Goal: Find specific page/section: Find specific page/section

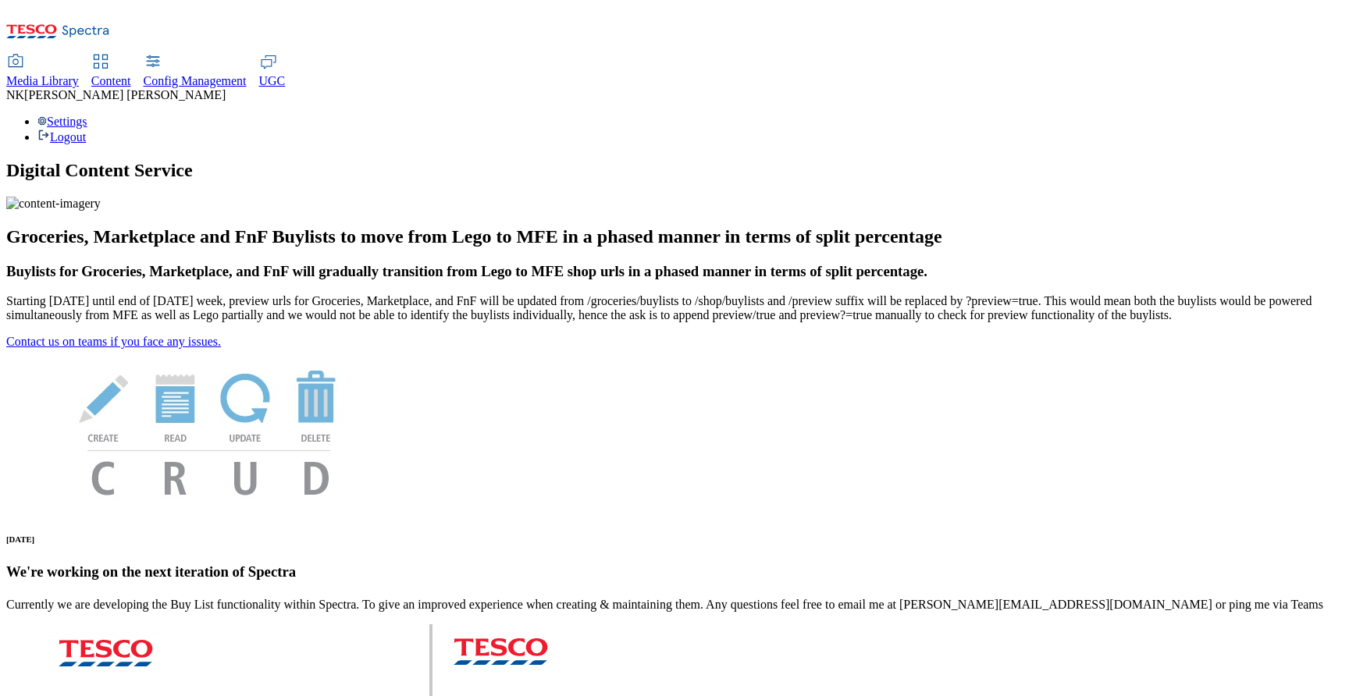
click at [79, 74] on span "Media Library" at bounding box center [42, 80] width 73 height 13
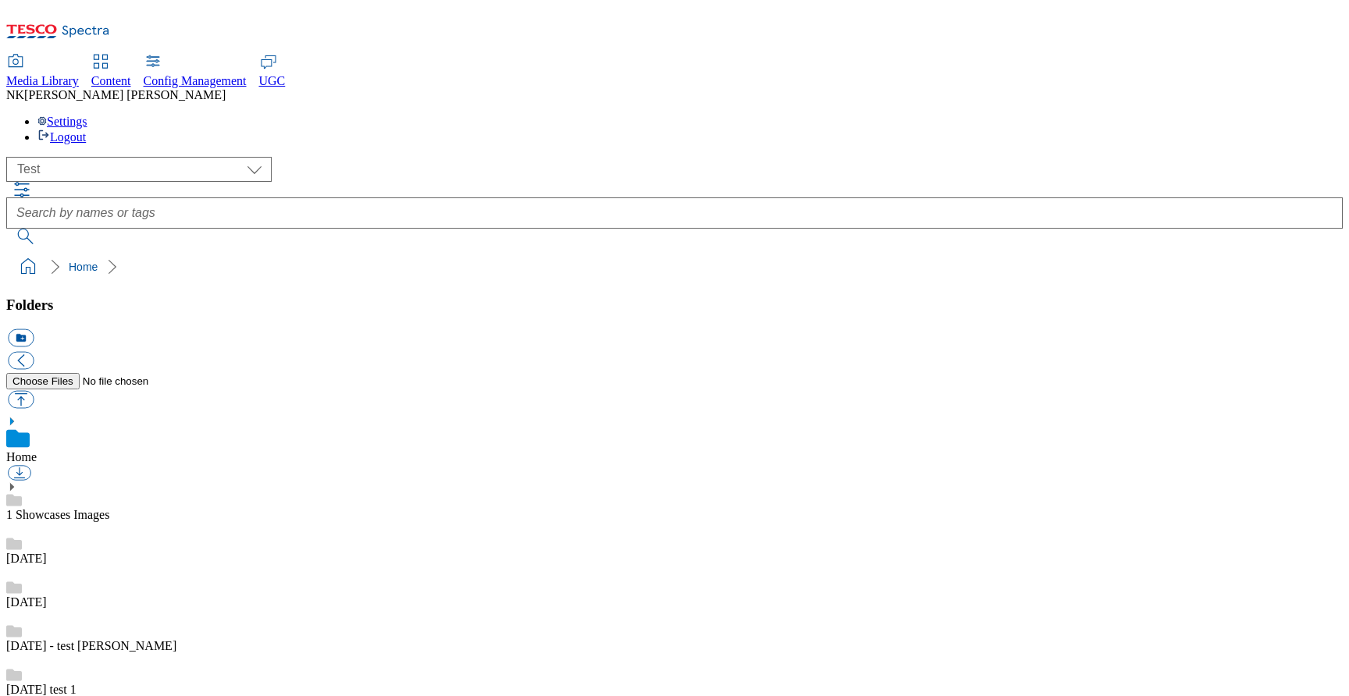
scroll to position [1, 0]
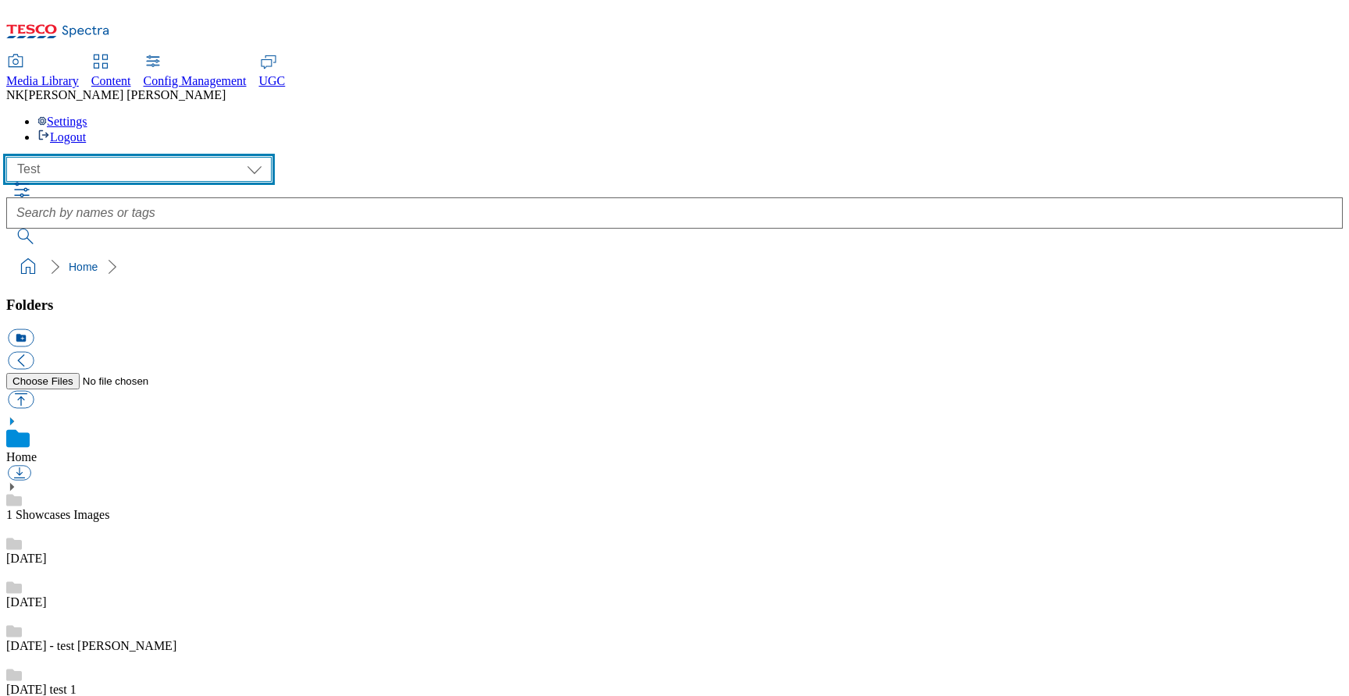
click at [121, 157] on select "All all CE Clubcard Boost UK Clubcard Marketing Clubcard ROI clubcard-boost-uk …" at bounding box center [138, 169] width 265 height 25
click at [11, 157] on select "All all CE Clubcard Boost UK Clubcard Marketing Clubcard ROI clubcard-boost-uk …" at bounding box center [138, 169] width 265 height 25
click at [105, 157] on select "All all CE Clubcard Boost UK Clubcard Marketing Clubcard ROI clubcard-boost-uk …" at bounding box center [138, 169] width 265 height 25
select select "flare-clubcard-roi"
click at [11, 157] on select "All all CE Clubcard Boost UK Clubcard Marketing Clubcard ROI clubcard-boost-uk …" at bounding box center [138, 169] width 265 height 25
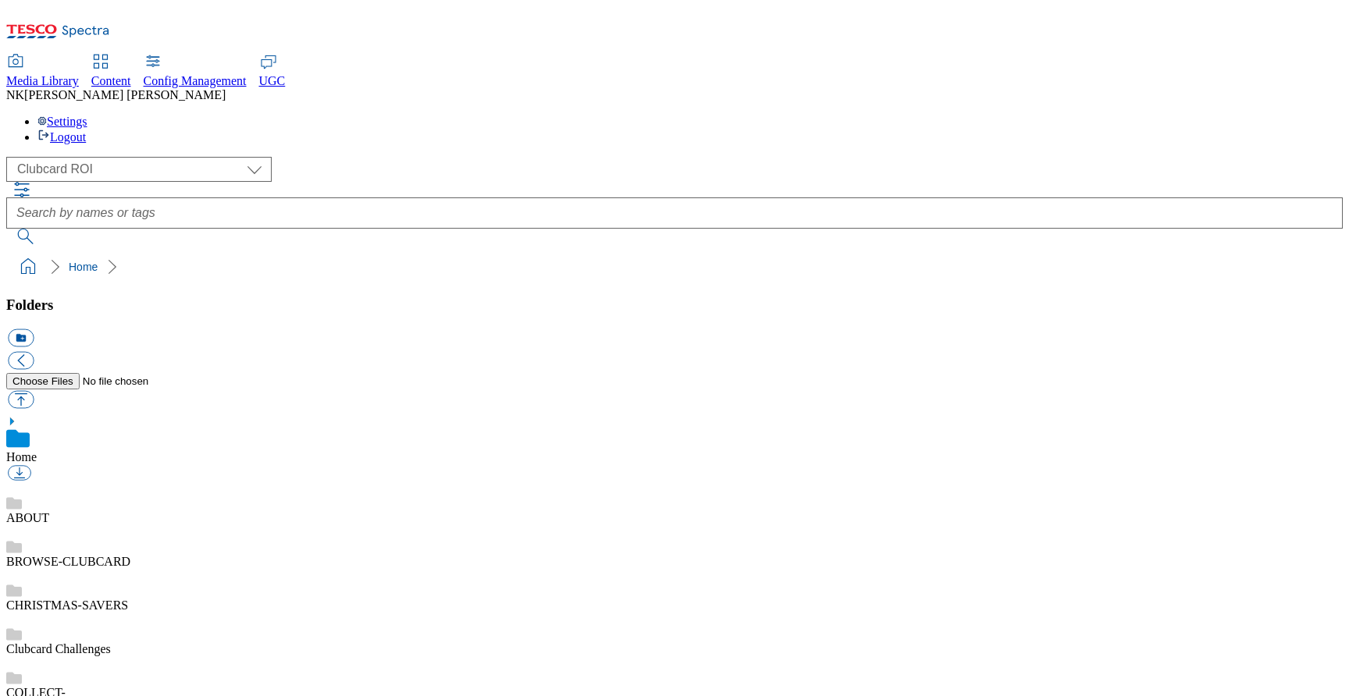
click at [407, 252] on ol "Home" at bounding box center [679, 267] width 1327 height 30
click at [281, 157] on div "( optional ) All all CE Clubcard Boost UK Clubcard Marketing Clubcard ROI clubc…" at bounding box center [674, 169] width 1336 height 25
click at [82, 27] on icon at bounding box center [85, 32] width 47 height 12
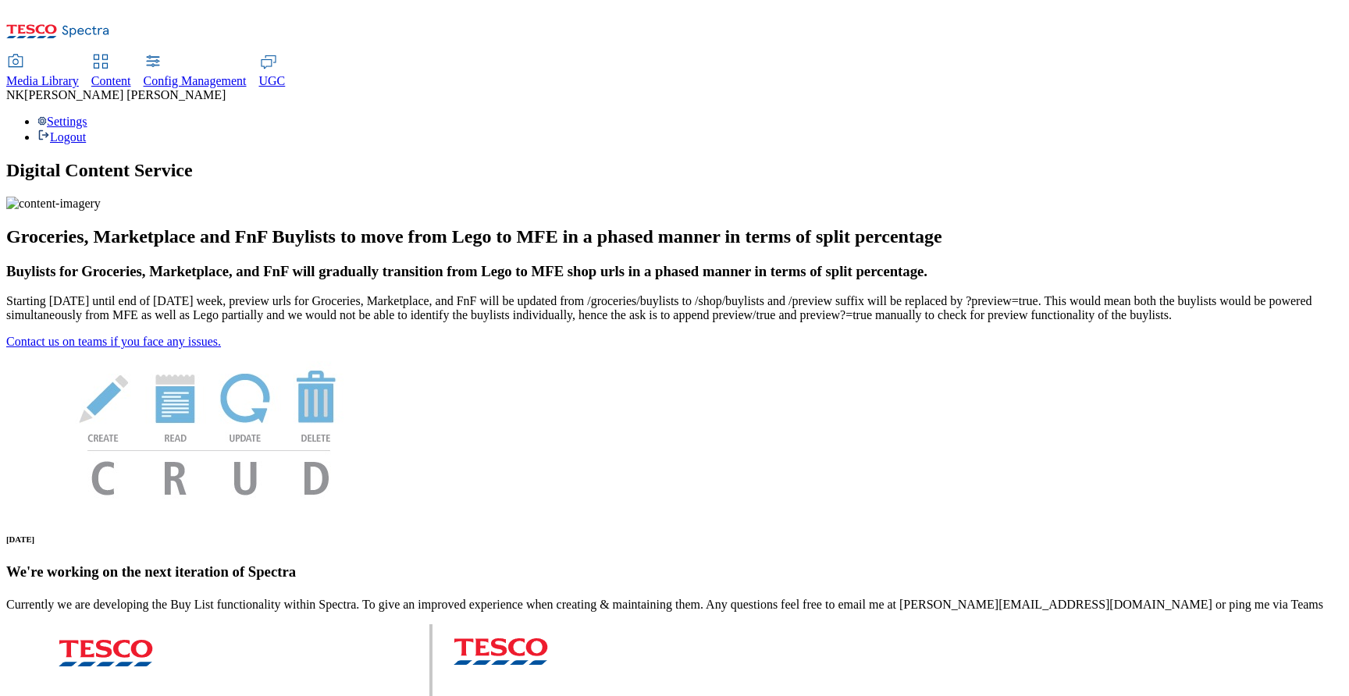
click at [158, 160] on h1 "Digital Content Service" at bounding box center [674, 170] width 1336 height 21
click at [79, 74] on span "Media Library" at bounding box center [42, 80] width 73 height 13
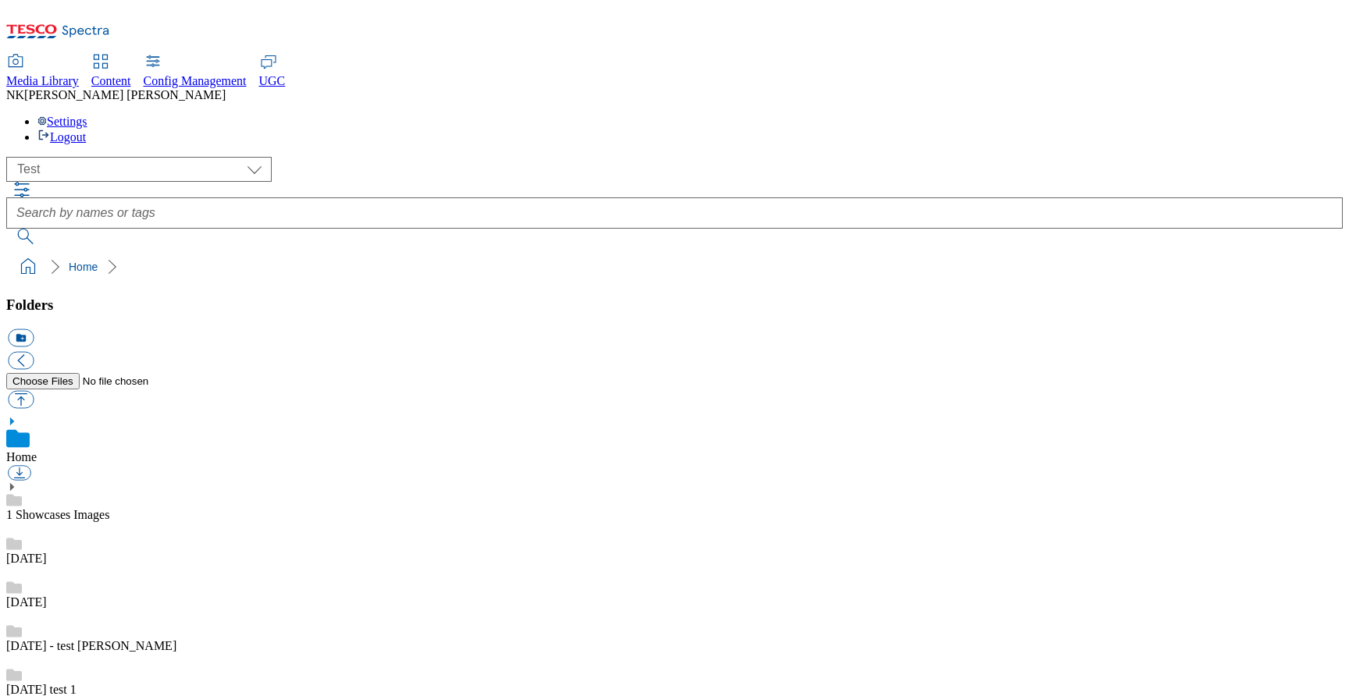
scroll to position [1, 0]
click at [139, 157] on div "( optional ) All all CE Clubcard Boost UK Clubcard Marketing Clubcard ROI clubc…" at bounding box center [674, 169] width 1336 height 25
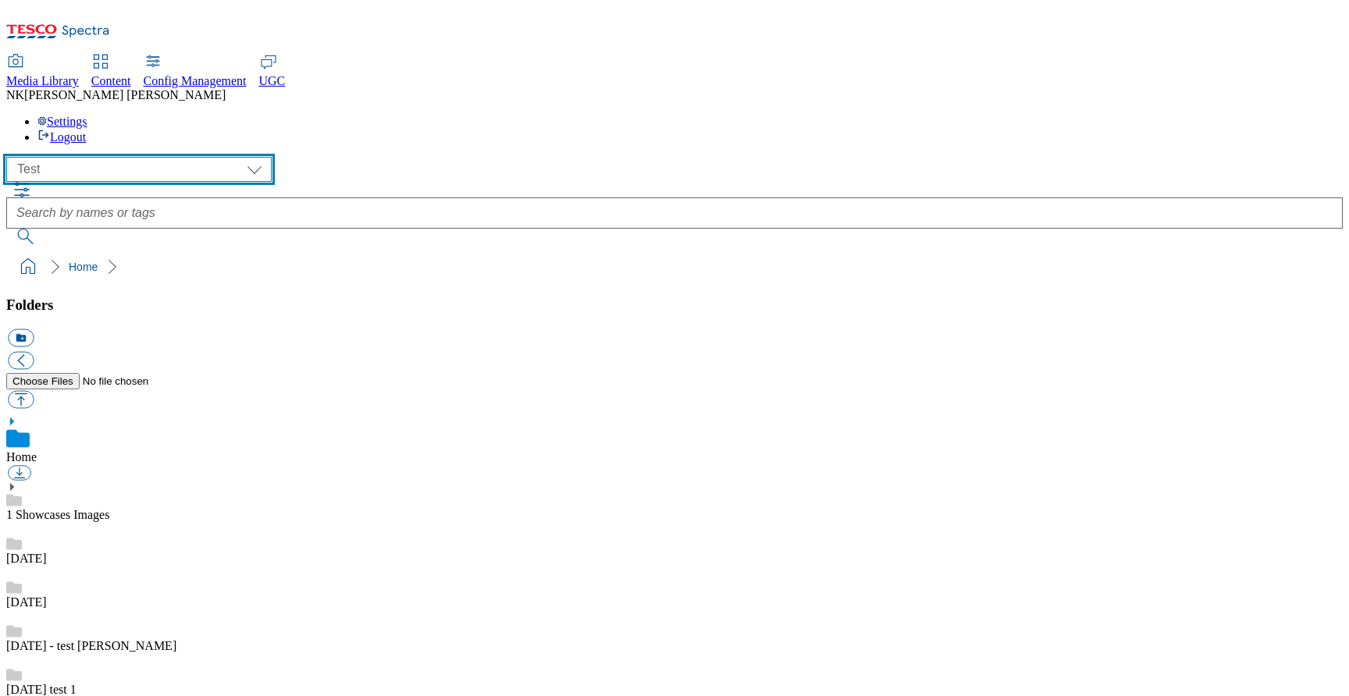
click at [141, 157] on select "All all CE Clubcard Boost UK Clubcard Marketing Clubcard ROI clubcard-boost-uk …" at bounding box center [138, 169] width 265 height 25
click at [157, 157] on select "All all CE Clubcard Boost UK Clubcard Marketing Clubcard ROI clubcard-boost-uk …" at bounding box center [138, 169] width 265 height 25
select select "flare-fnf-stores"
click at [11, 157] on select "All all CE Clubcard Boost UK Clubcard Marketing Clubcard ROI clubcard-boost-uk …" at bounding box center [138, 169] width 265 height 25
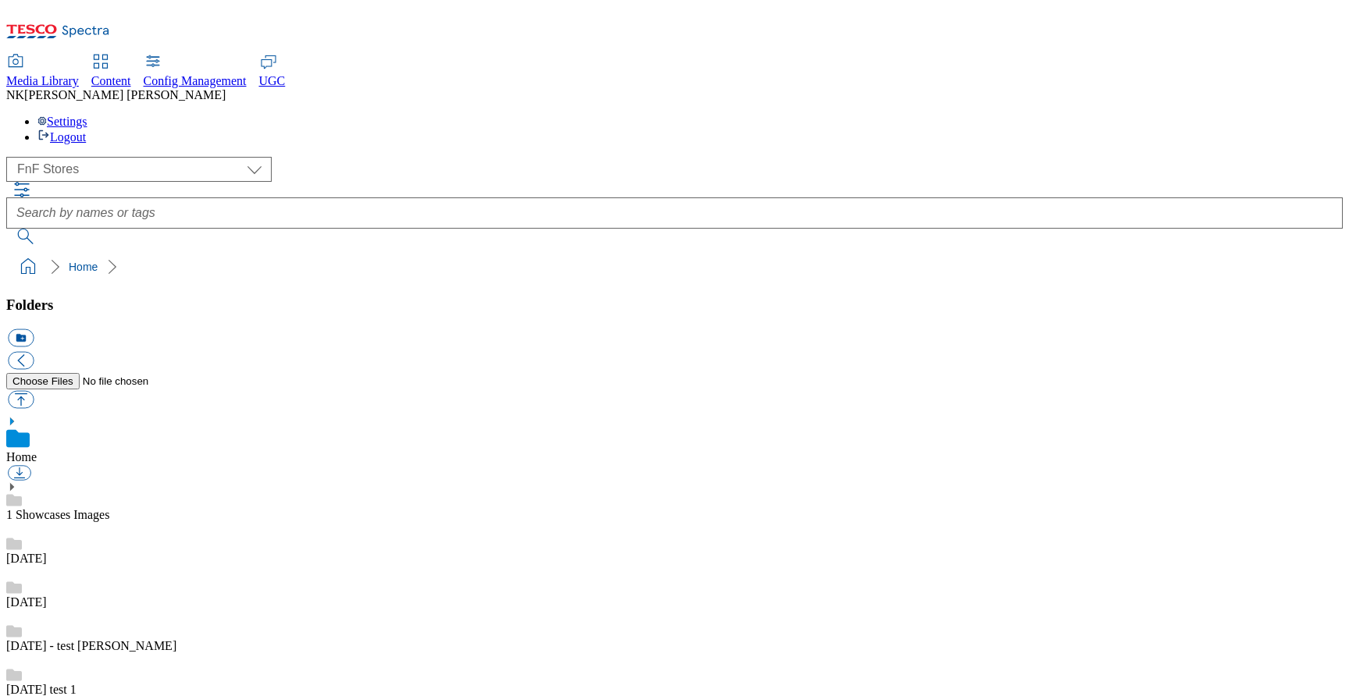
click at [369, 157] on div "( optional ) All all CE Clubcard Boost UK Clubcard Marketing Clubcard ROI clubc…" at bounding box center [674, 219] width 1336 height 125
click at [391, 252] on ol "Home" at bounding box center [679, 267] width 1327 height 30
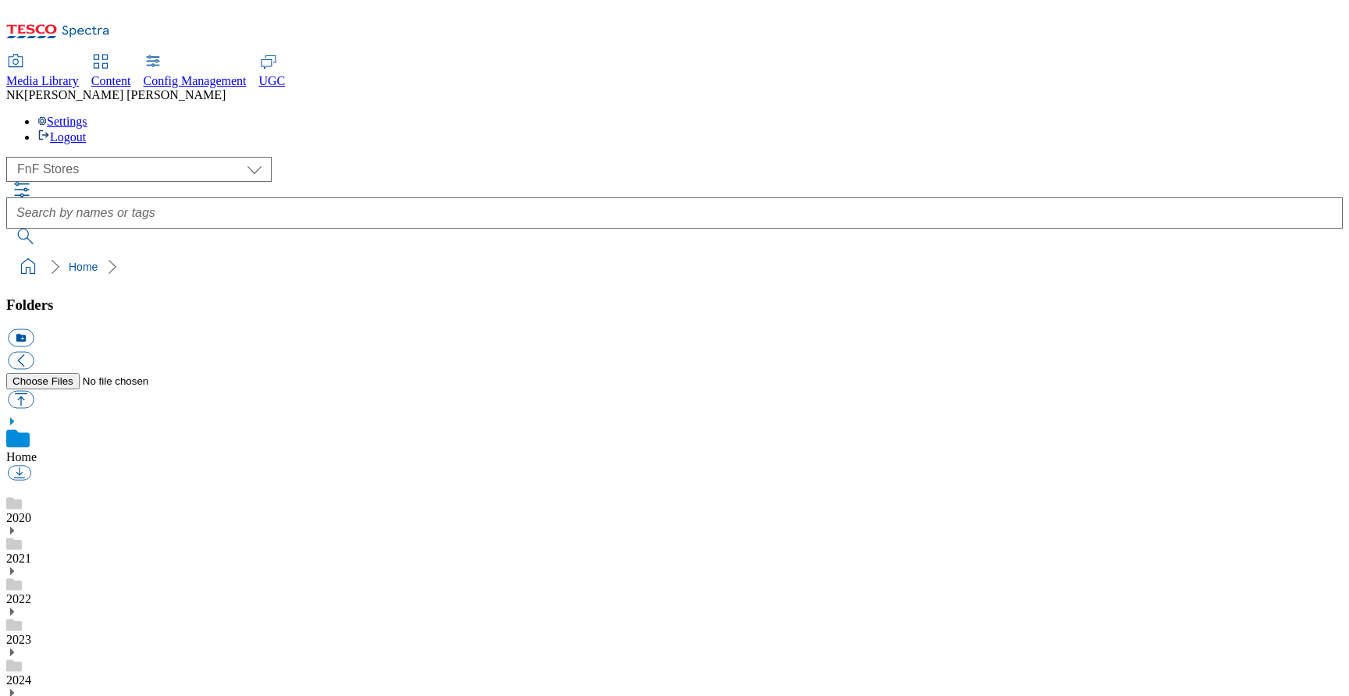
click at [474, 252] on ol "Home" at bounding box center [679, 267] width 1327 height 30
click at [343, 157] on div "( optional ) All all CE Clubcard Boost UK Clubcard Marketing Clubcard ROI clubc…" at bounding box center [674, 169] width 1336 height 25
